Goal: Information Seeking & Learning: Find specific page/section

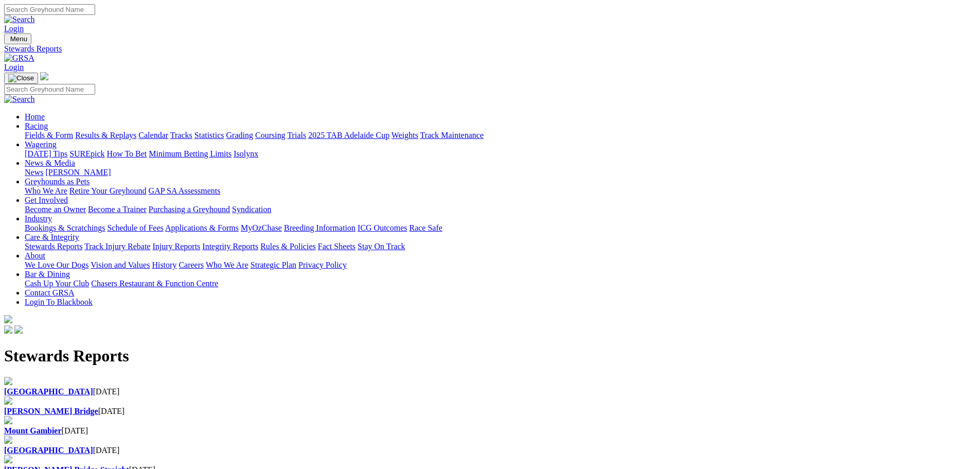
click at [93, 445] on b "[GEOGRAPHIC_DATA]" at bounding box center [48, 449] width 89 height 9
click at [460, 426] on div "Mount Gambier 28 Aug 2025" at bounding box center [490, 430] width 972 height 9
click at [98, 406] on b "[PERSON_NAME] Bridge" at bounding box center [51, 410] width 94 height 9
